Goal: Task Accomplishment & Management: Use online tool/utility

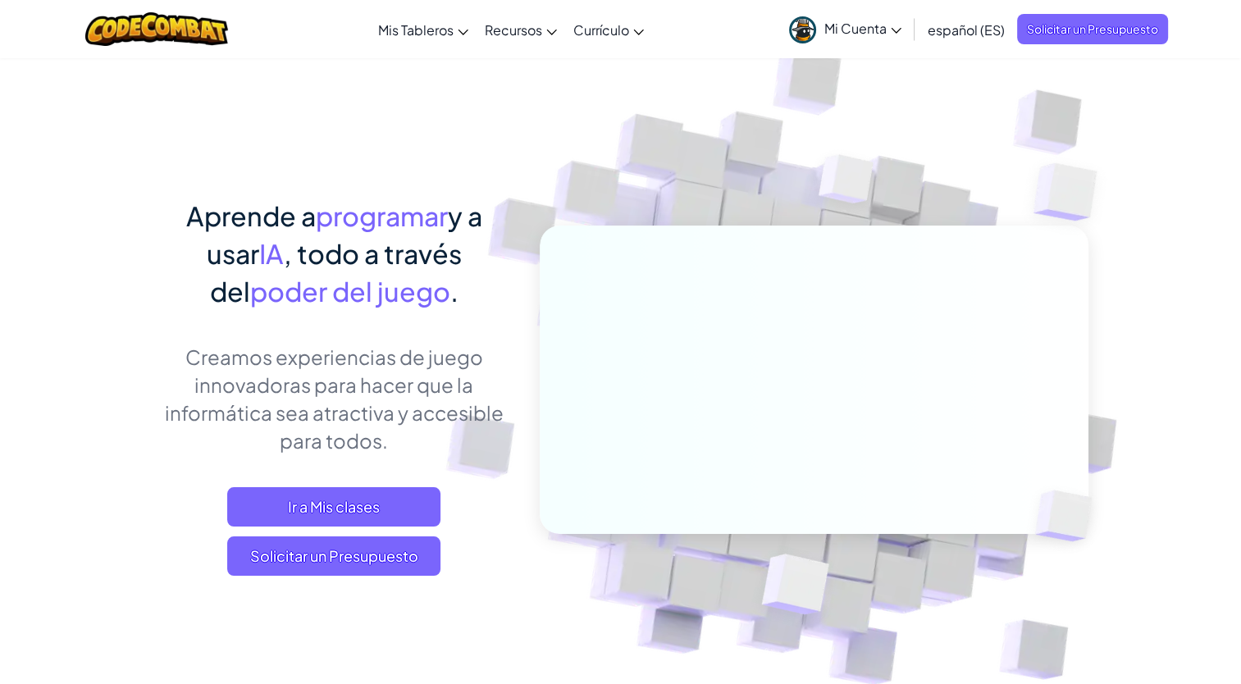
click at [891, 25] on span "Mi Cuenta" at bounding box center [862, 28] width 77 height 17
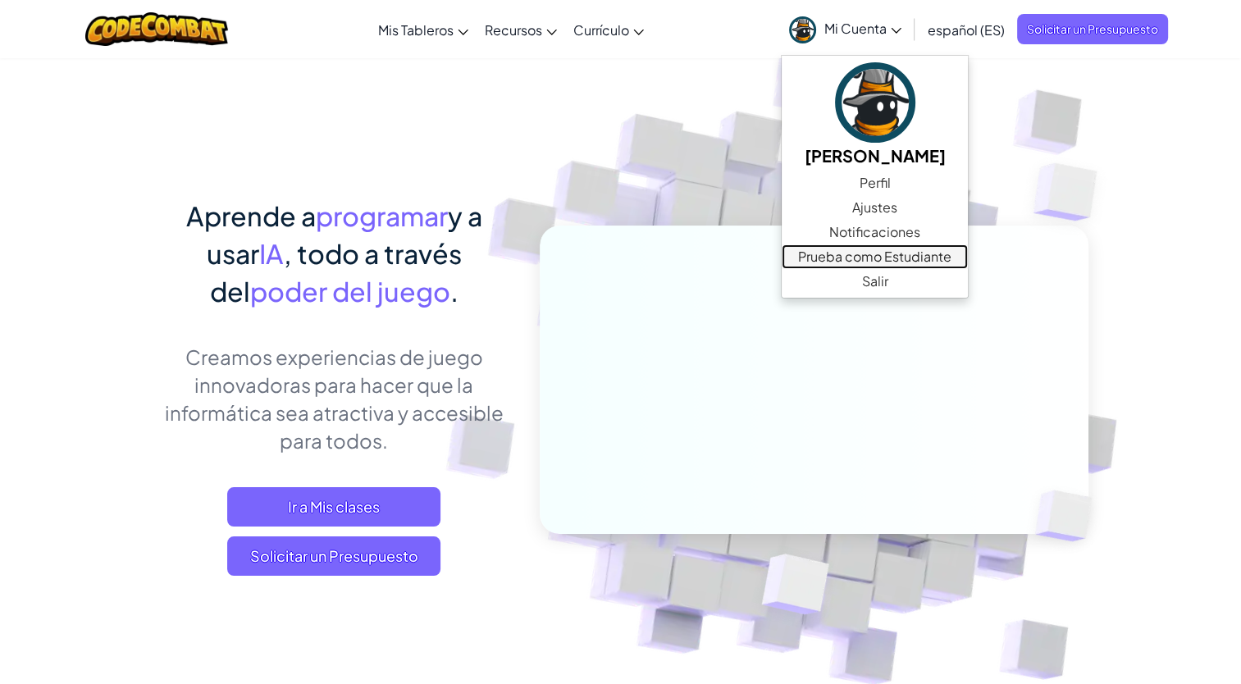
click at [923, 259] on link "Prueba como Estudiante" at bounding box center [875, 256] width 186 height 25
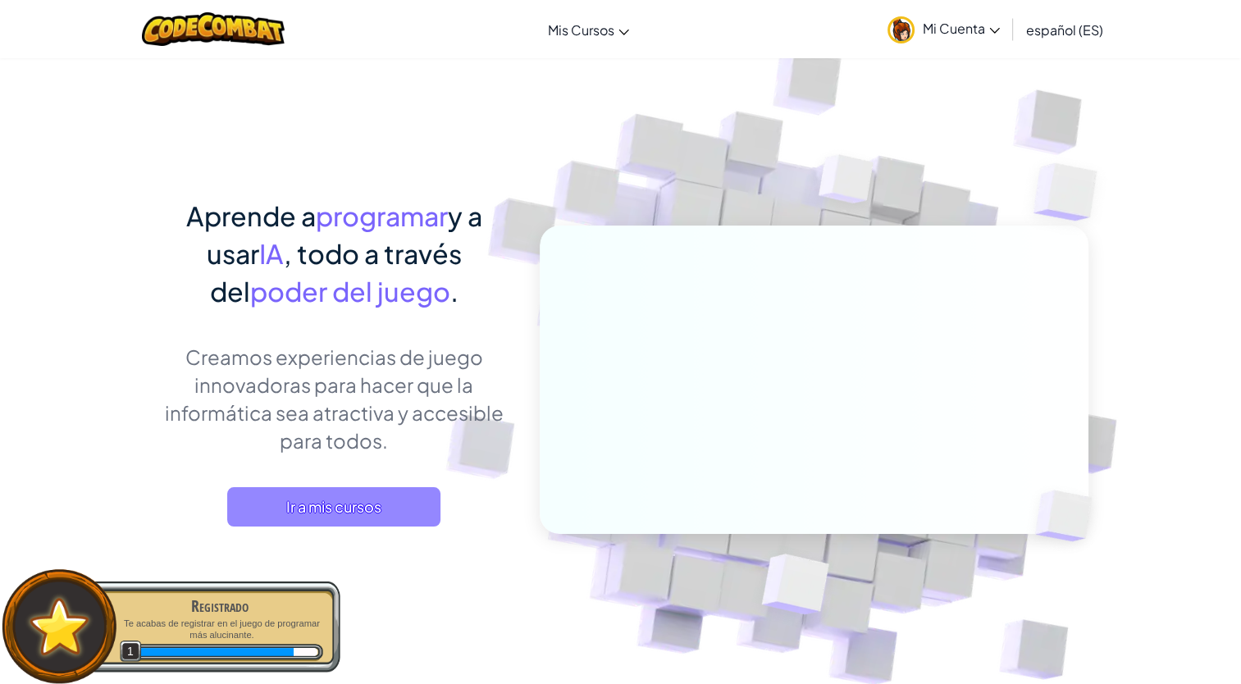
click at [388, 499] on span "Ir a mis cursos" at bounding box center [333, 506] width 213 height 39
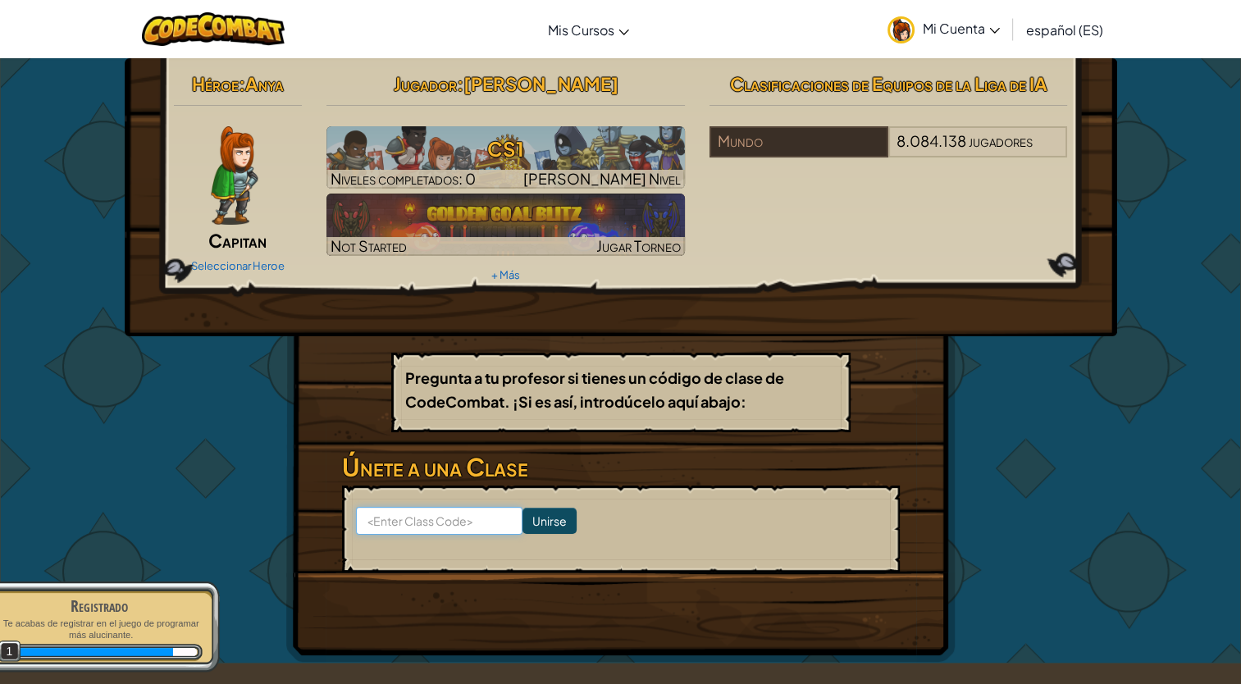
click at [443, 530] on input at bounding box center [439, 521] width 166 height 28
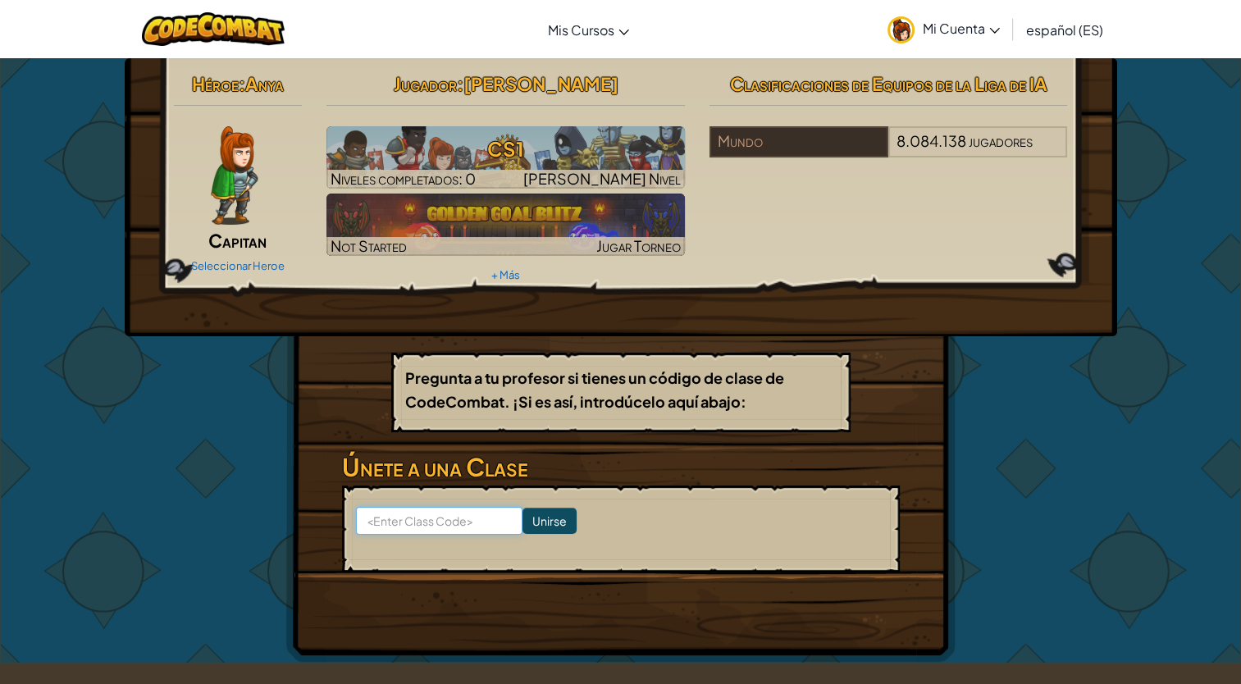
type input "SandFootLuck"
click at [522, 525] on input "Unirse" at bounding box center [549, 521] width 54 height 26
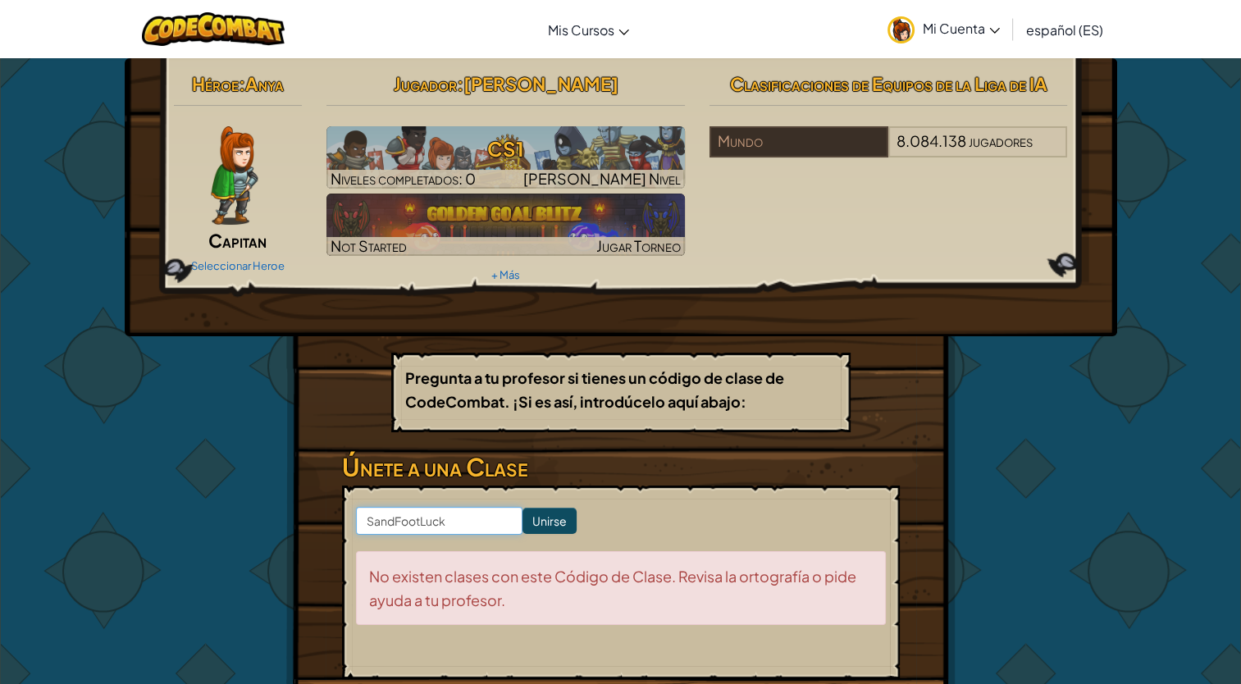
drag, startPoint x: 484, startPoint y: 519, endPoint x: 384, endPoint y: 520, distance: 100.1
click at [465, 520] on input "SandFootLuck" at bounding box center [439, 521] width 166 height 28
drag, startPoint x: 459, startPoint y: 517, endPoint x: 351, endPoint y: 517, distance: 108.3
click at [351, 517] on form "SandFootLuck Unirse No existen clases con este Código de Clase. Revisa la ortog…" at bounding box center [621, 583] width 558 height 194
paste input "AngryBeanBoat"
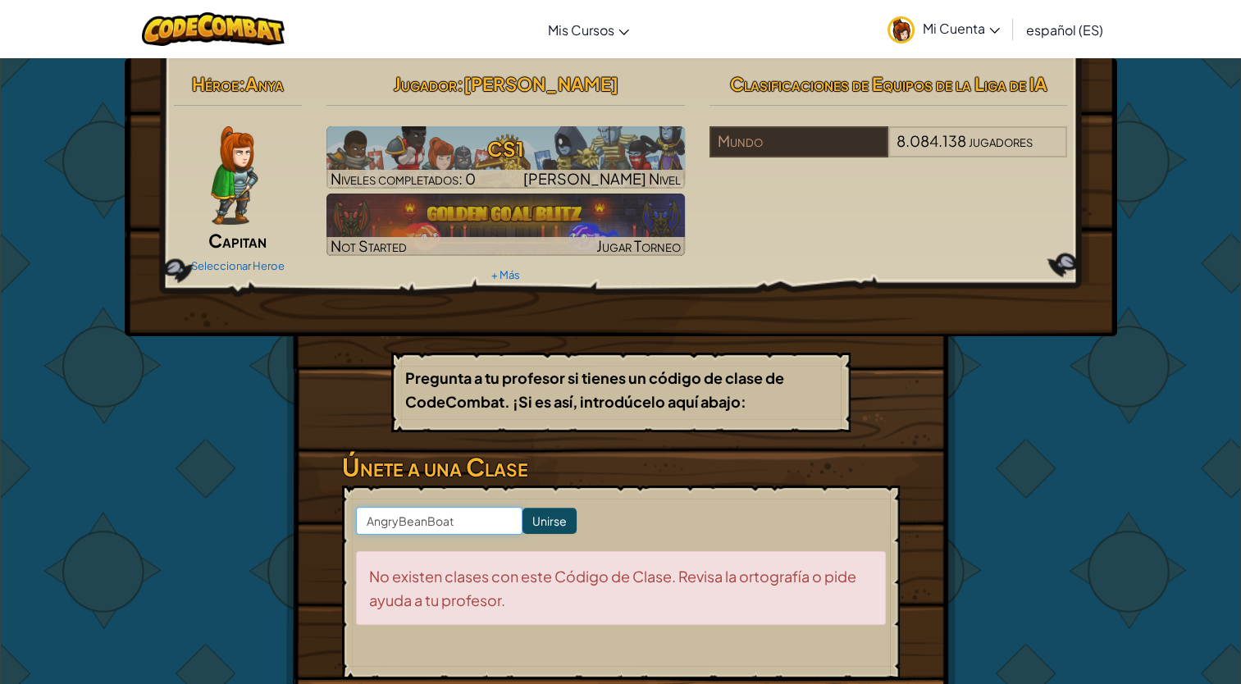
type input "AngryBeanBoat"
click at [542, 531] on input "Unirse" at bounding box center [549, 521] width 54 height 26
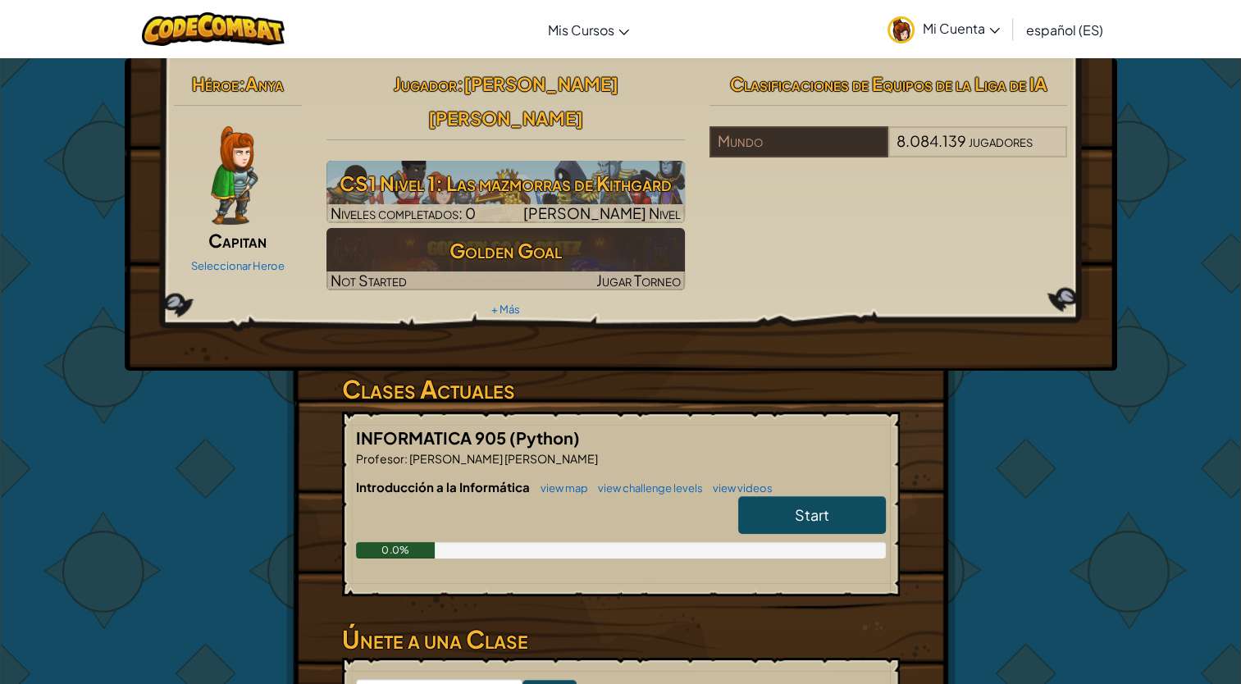
click at [787, 496] on link "Start" at bounding box center [812, 515] width 148 height 38
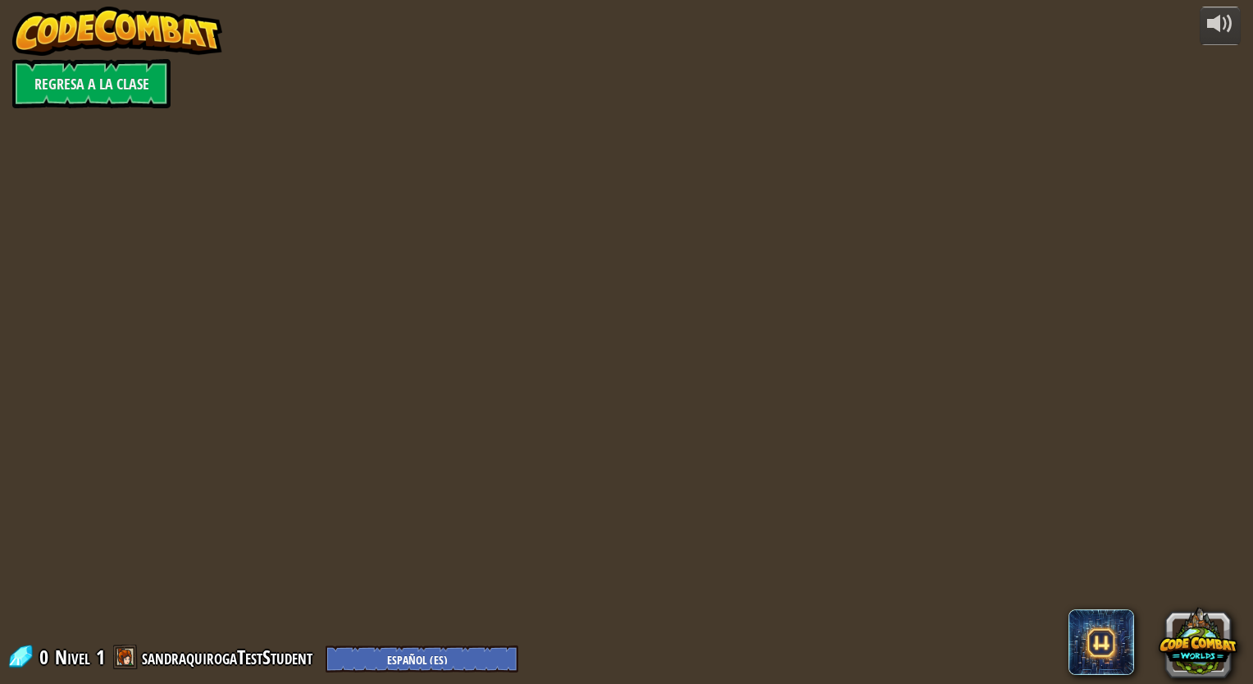
select select "es-ES"
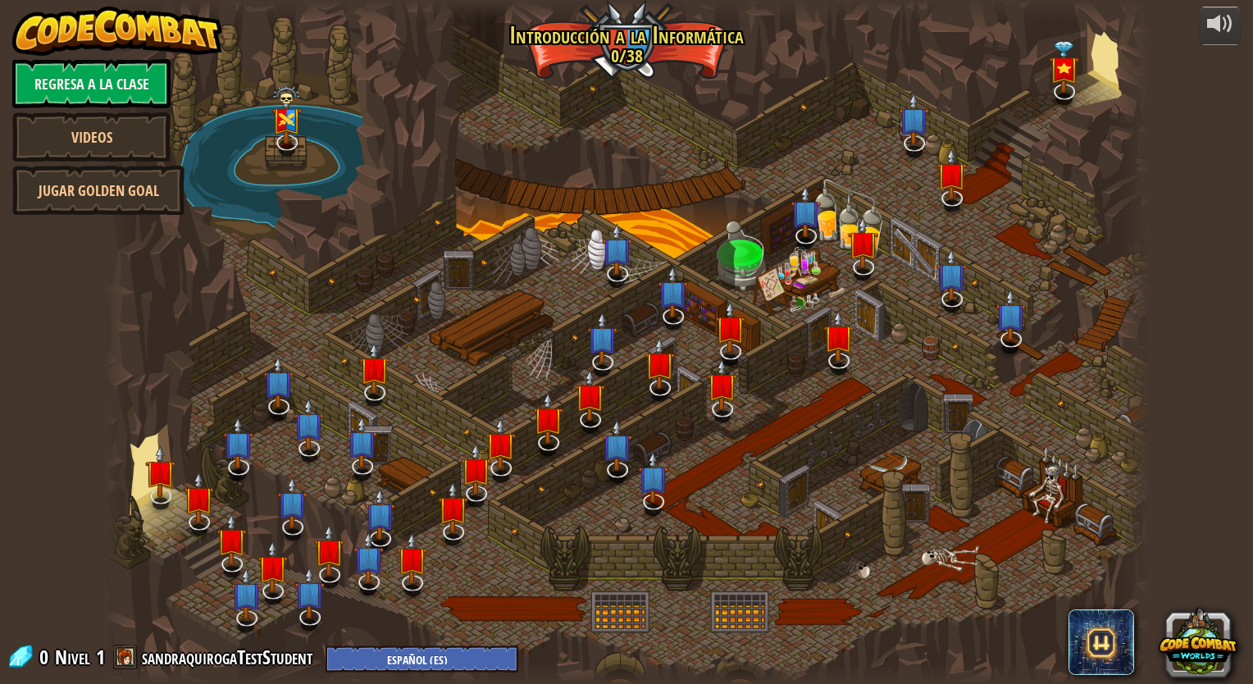
select select "es-ES"
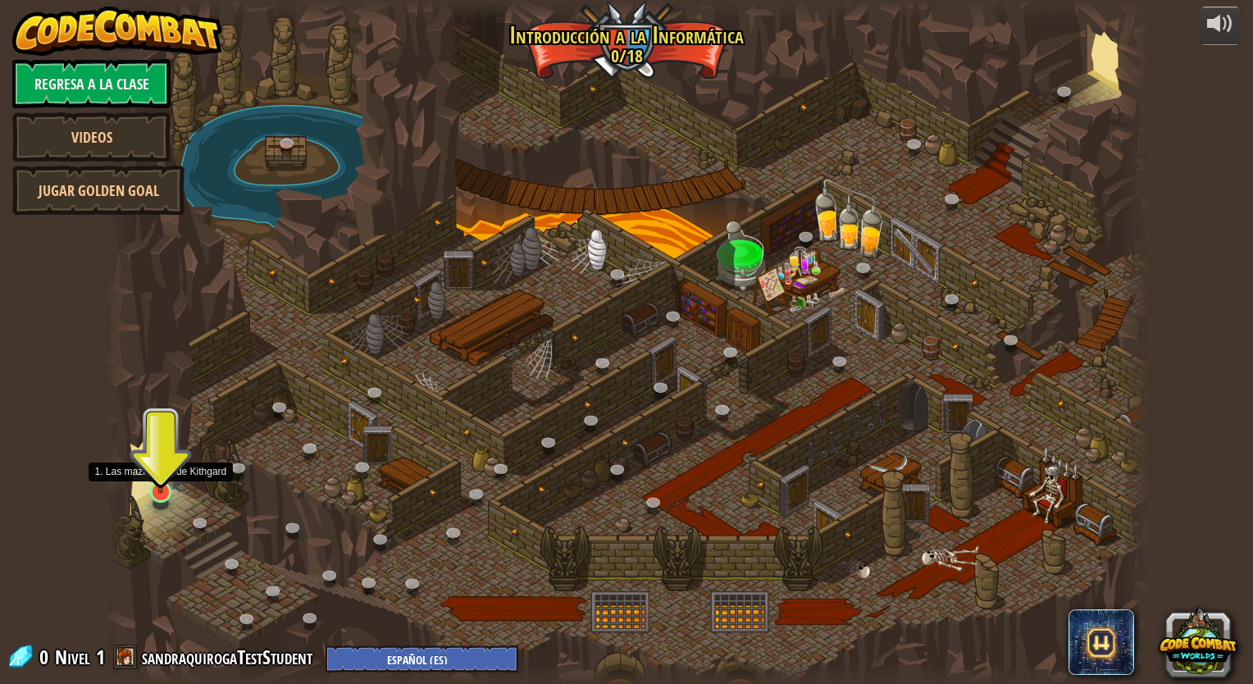
click at [162, 479] on img at bounding box center [160, 462] width 27 height 62
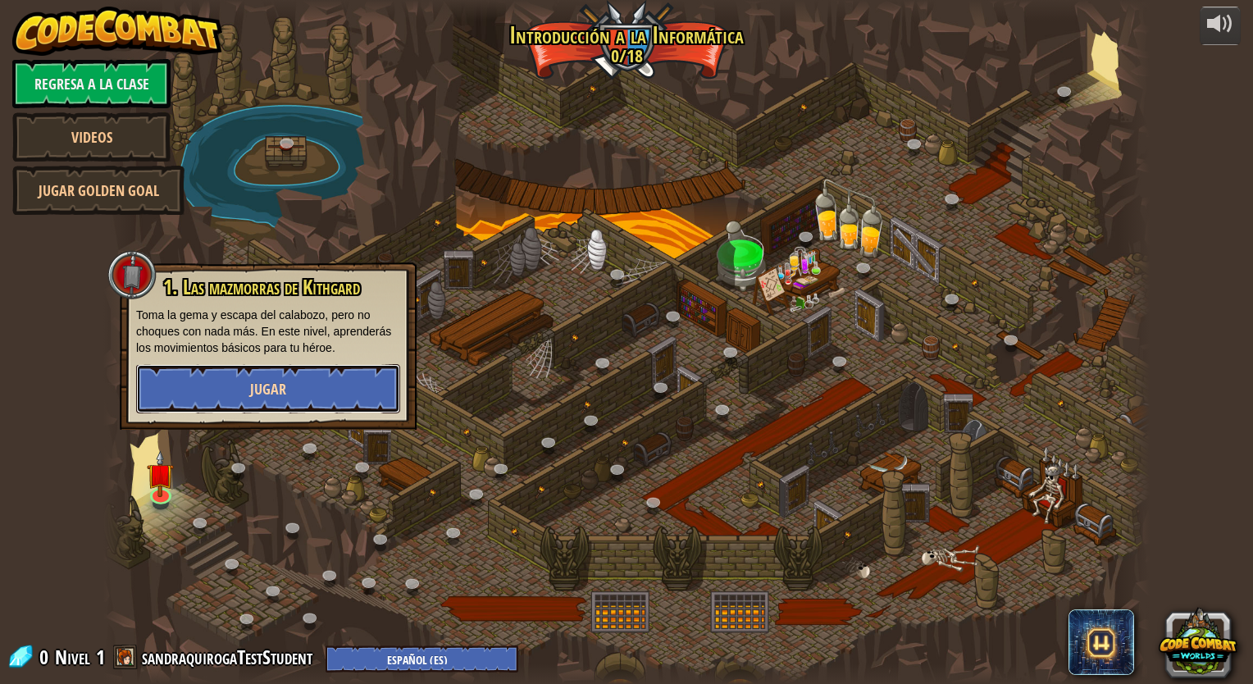
click at [247, 395] on button "Jugar" at bounding box center [268, 388] width 264 height 49
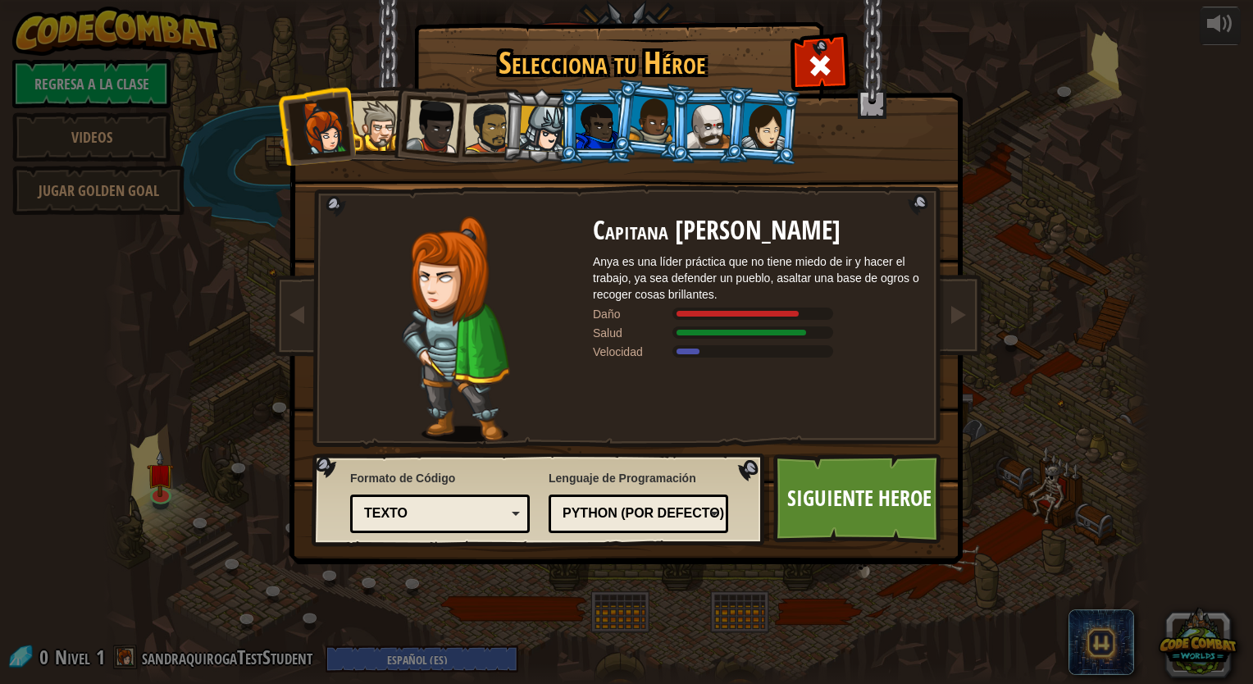
click at [395, 154] on li at bounding box center [428, 123] width 80 height 80
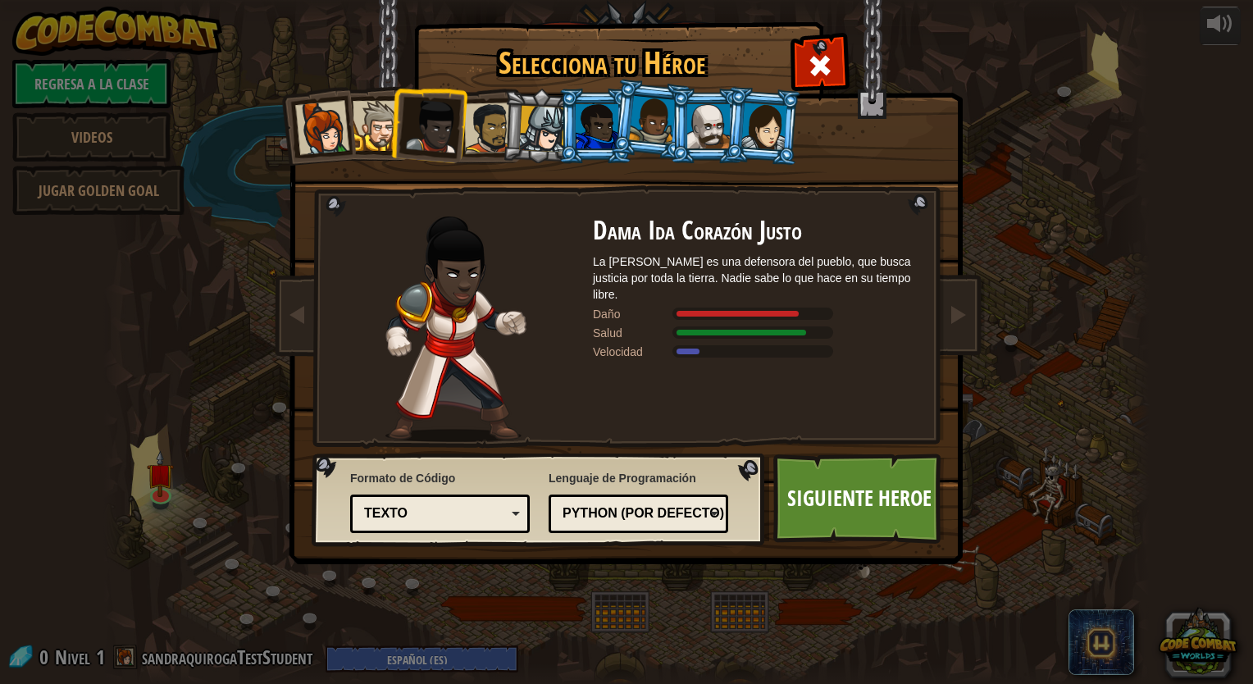
click at [516, 503] on div "Texto" at bounding box center [440, 513] width 158 height 25
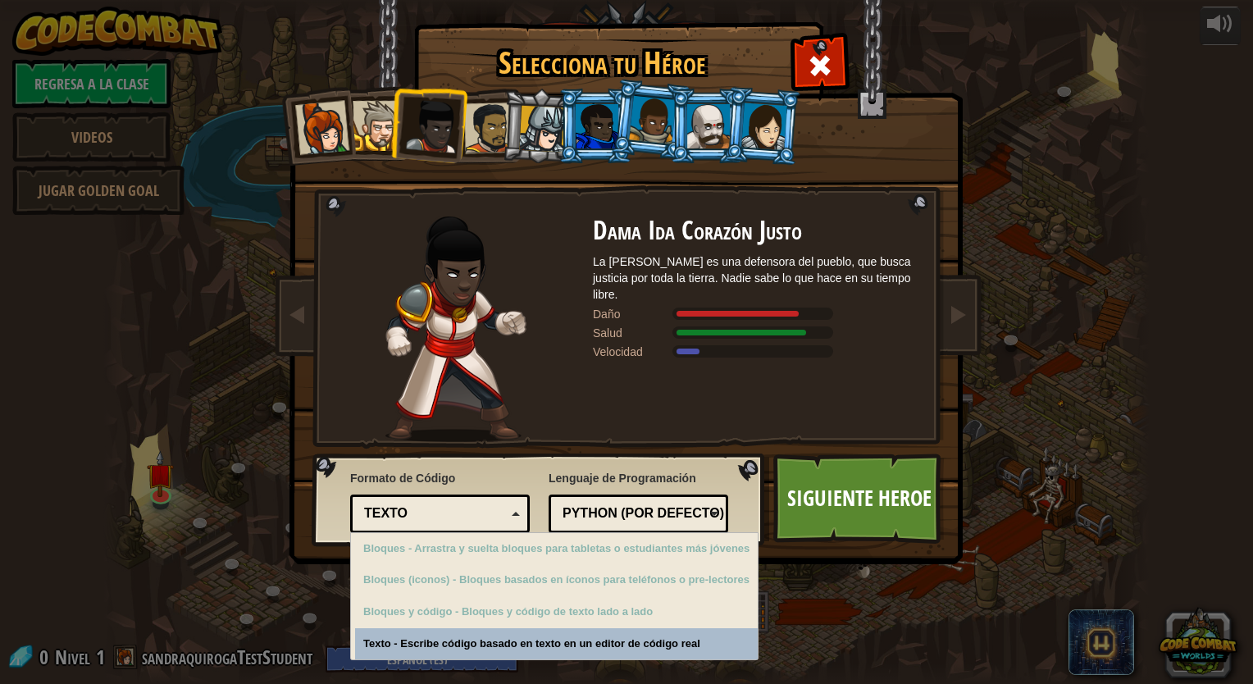
click at [516, 503] on div "Texto" at bounding box center [440, 513] width 158 height 25
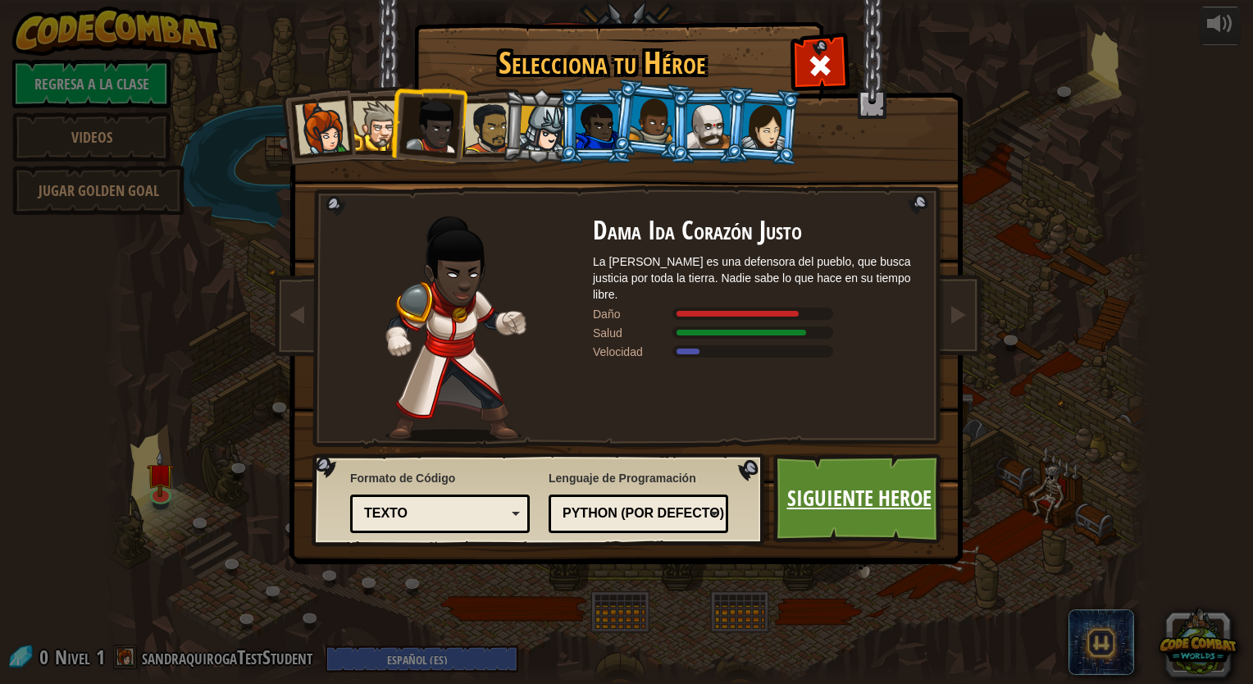
click at [790, 500] on link "Siguiente Heroe" at bounding box center [858, 499] width 171 height 90
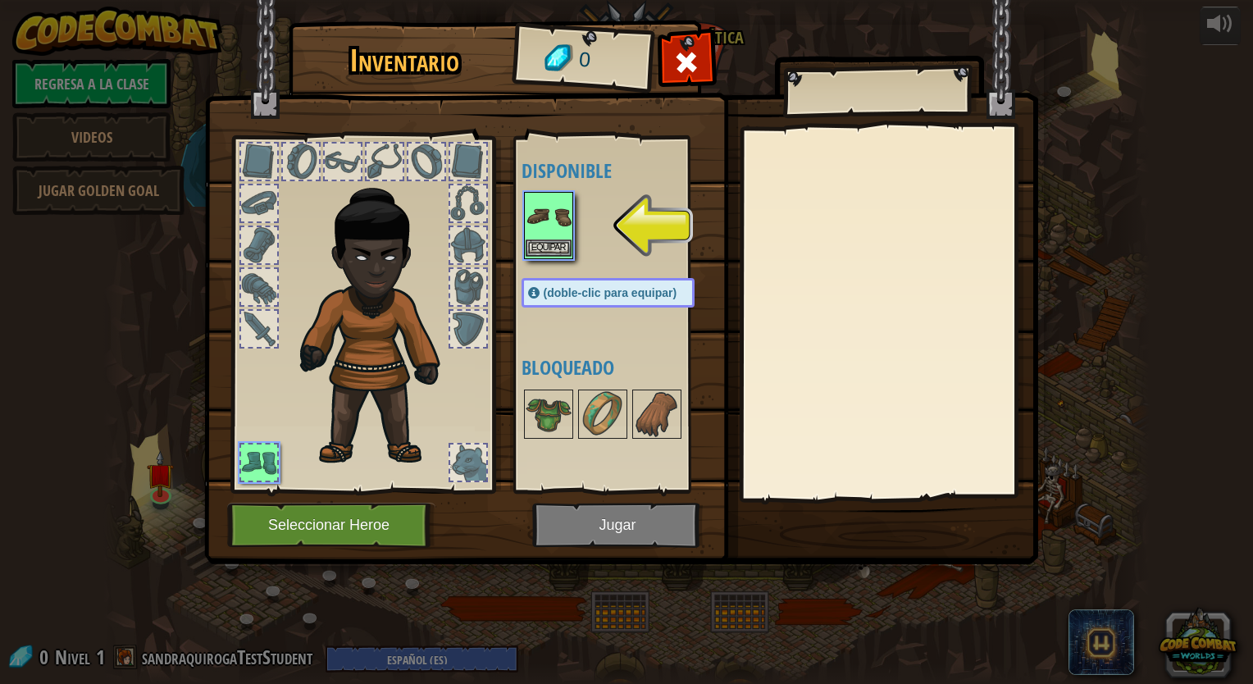
click at [559, 218] on img at bounding box center [549, 217] width 46 height 46
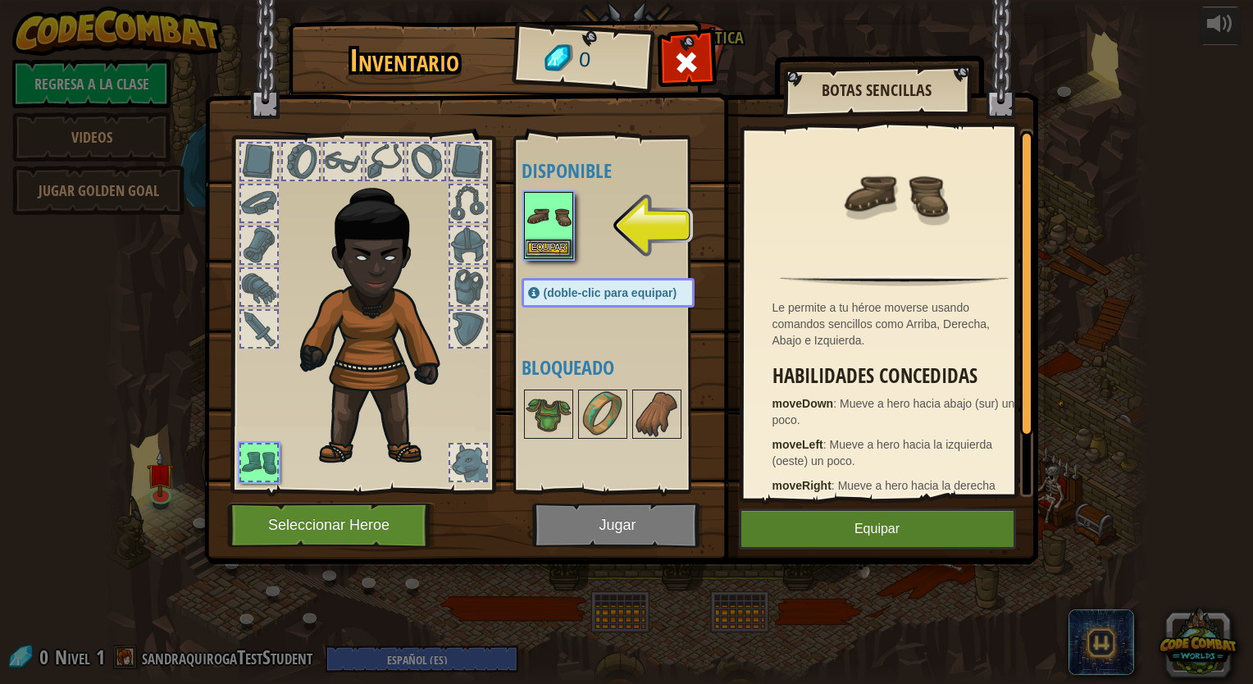
click at [557, 232] on img at bounding box center [549, 217] width 46 height 46
click at [633, 537] on img at bounding box center [621, 266] width 834 height 595
click at [800, 531] on button "Equipar" at bounding box center [877, 528] width 277 height 41
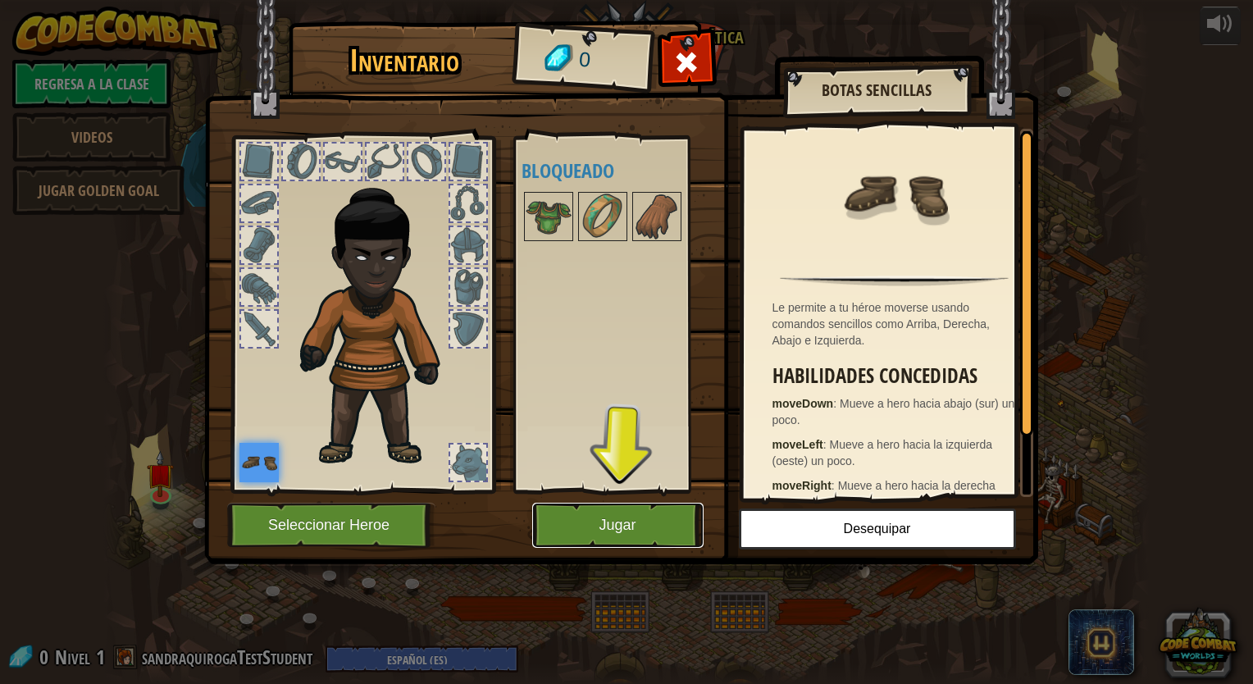
click at [623, 524] on button "Jugar" at bounding box center [617, 525] width 171 height 45
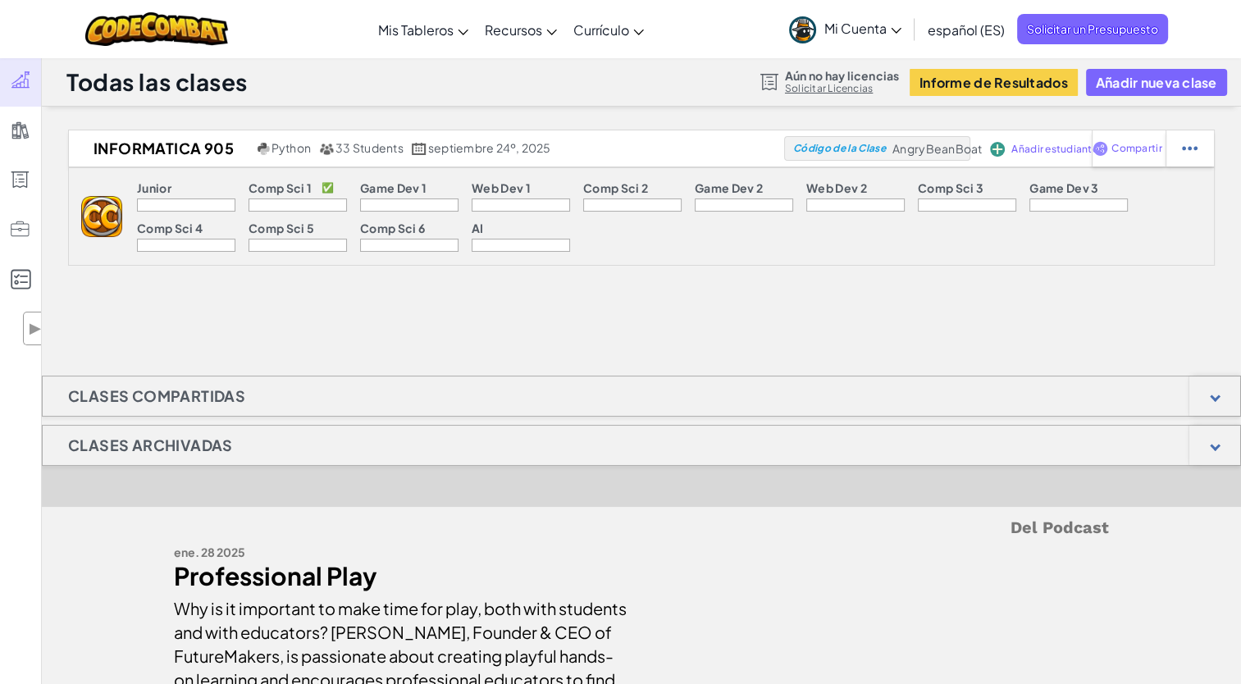
click at [886, 31] on span "Mi Cuenta" at bounding box center [862, 28] width 77 height 17
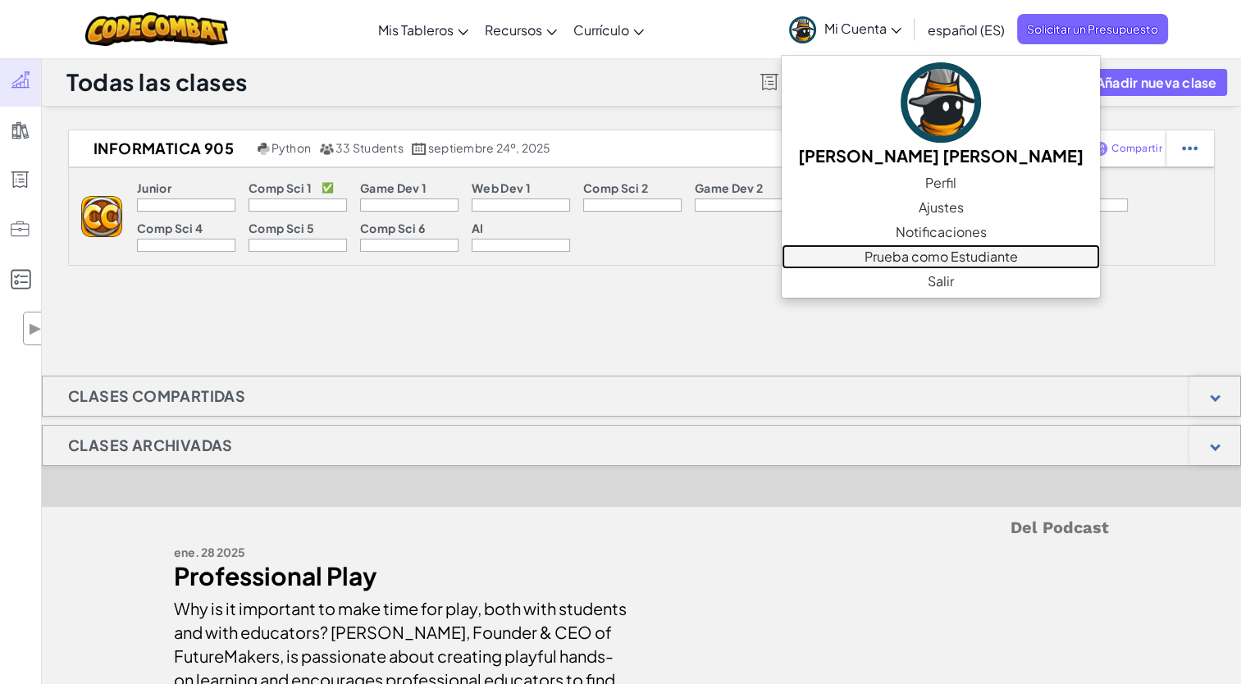
click at [893, 257] on link "Prueba como Estudiante" at bounding box center [941, 256] width 318 height 25
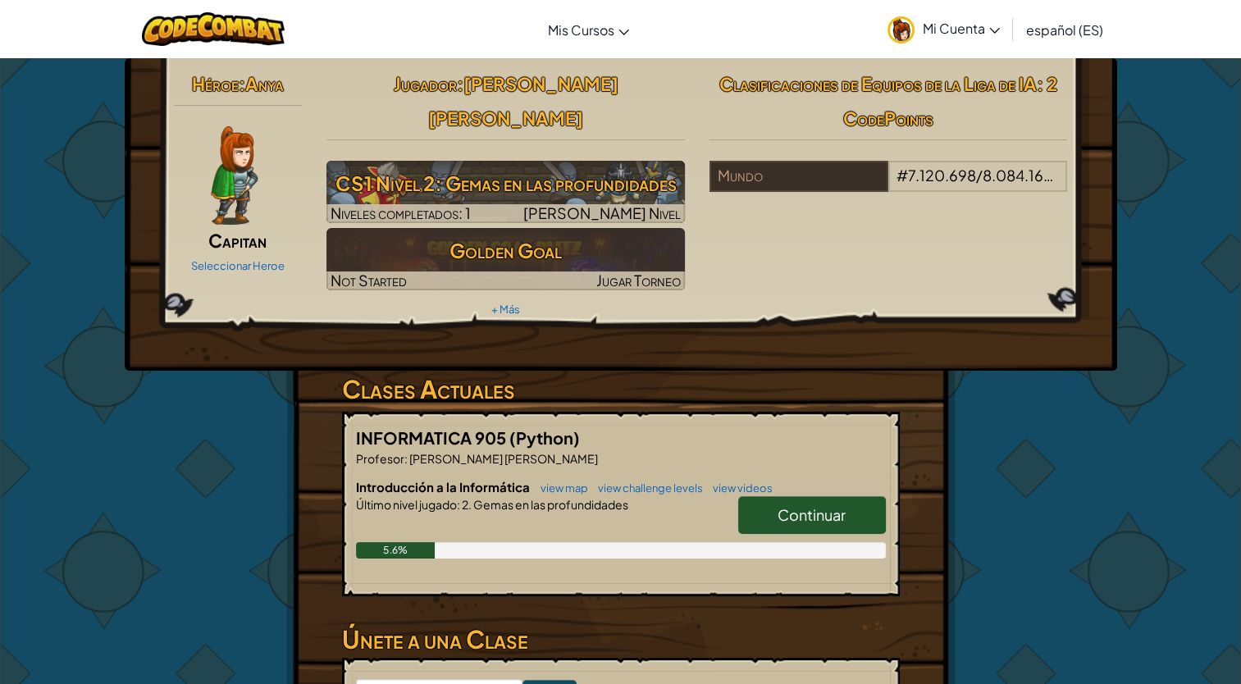
click at [755, 496] on link "Continuar" at bounding box center [812, 515] width 148 height 38
select select "es-ES"
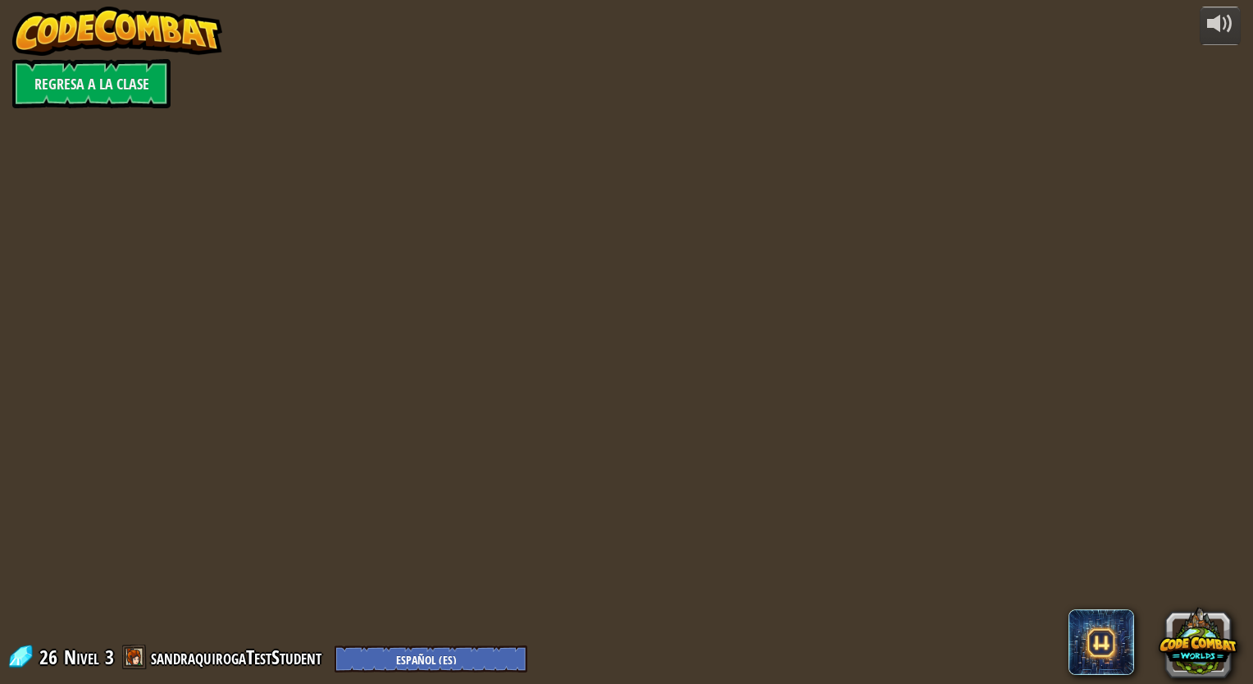
select select "es-ES"
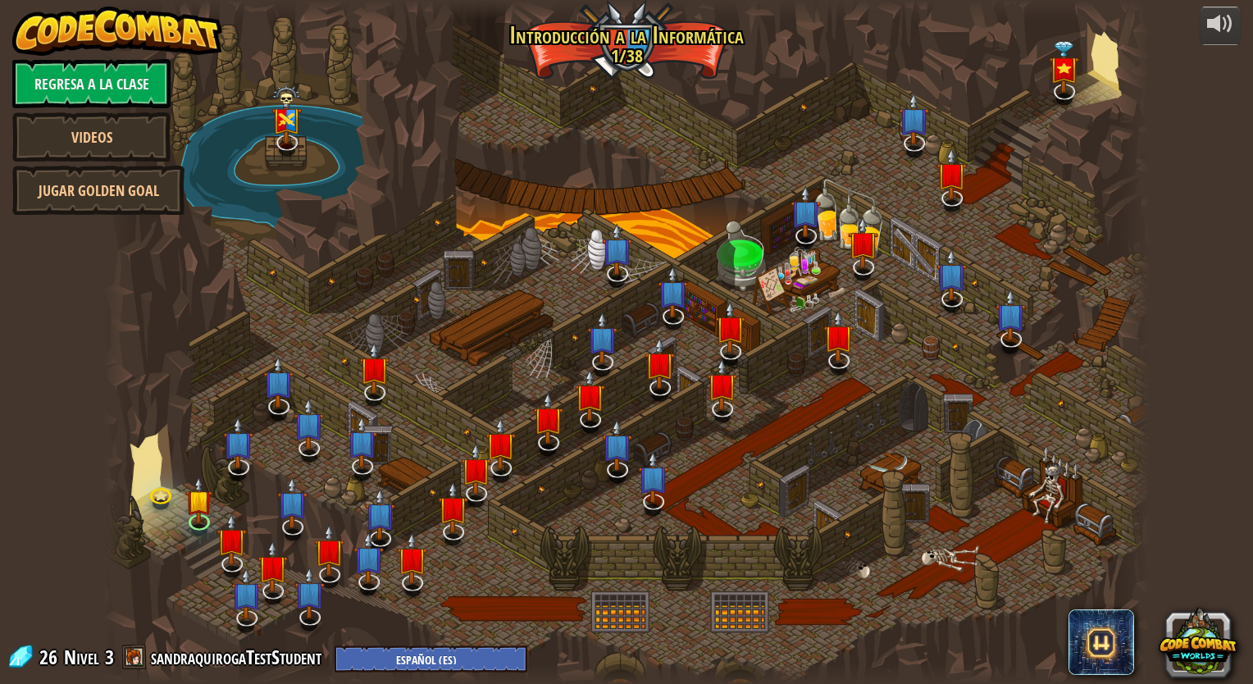
select select "es-ES"
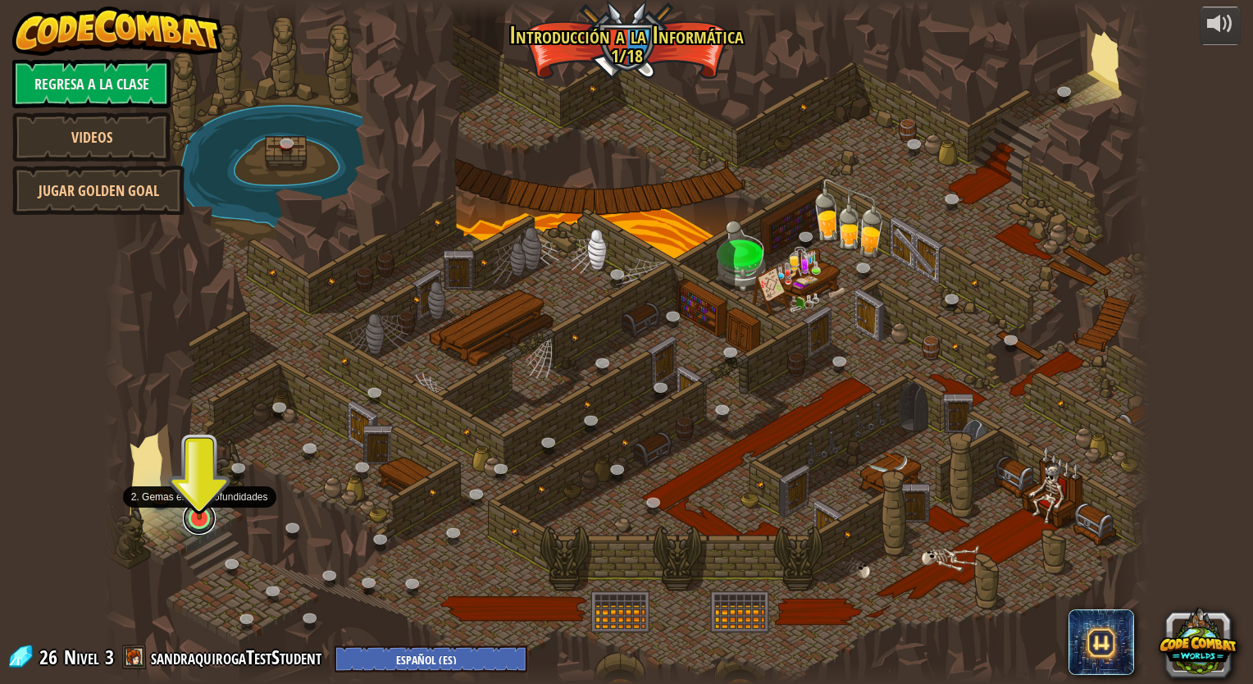
click at [189, 522] on link at bounding box center [199, 518] width 33 height 33
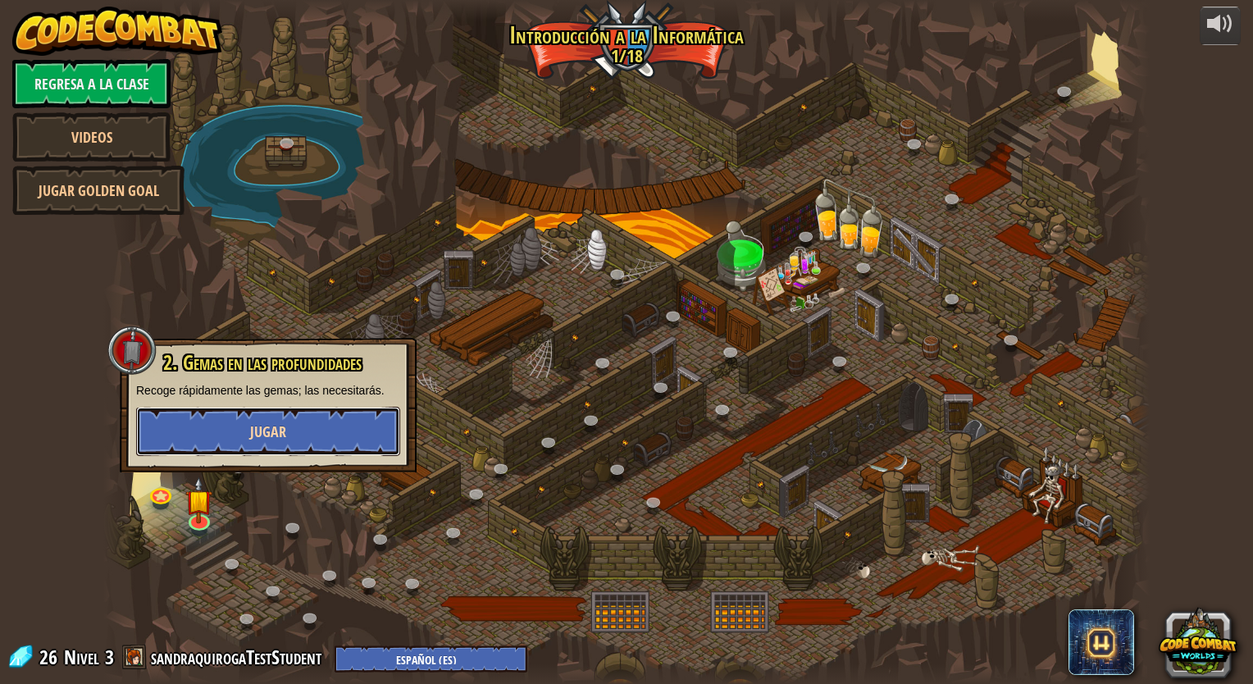
click at [258, 448] on button "Jugar" at bounding box center [268, 431] width 264 height 49
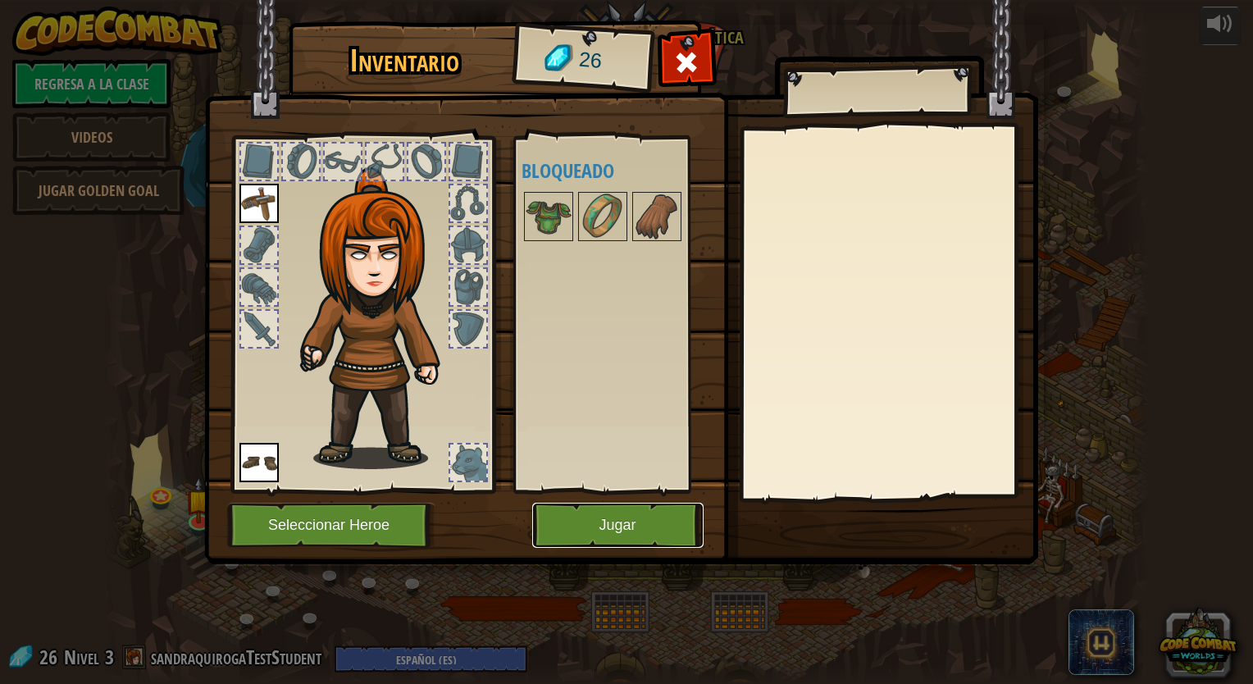
click at [623, 530] on button "Jugar" at bounding box center [617, 525] width 171 height 45
